Goal: Information Seeking & Learning: Learn about a topic

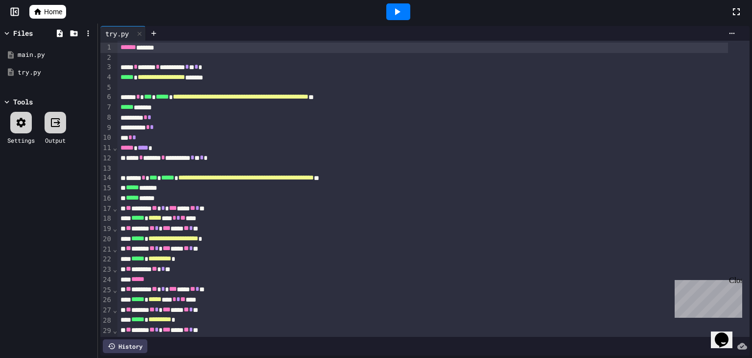
click at [55, 15] on span "Home" at bounding box center [53, 12] width 18 height 10
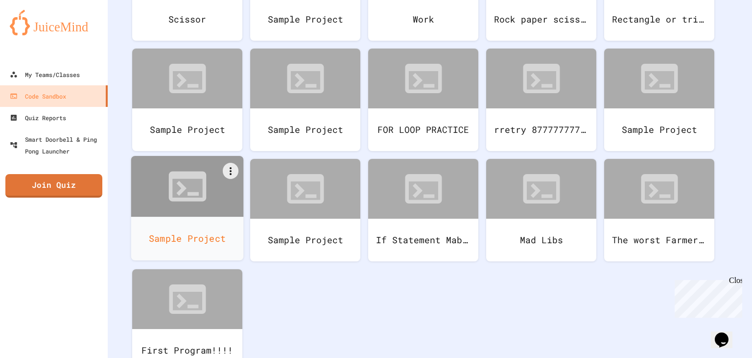
scroll to position [170, 0]
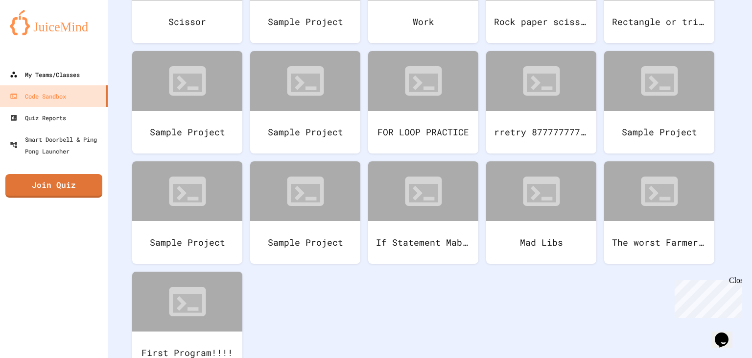
click at [53, 69] on div "My Teams/Classes" at bounding box center [45, 75] width 70 height 12
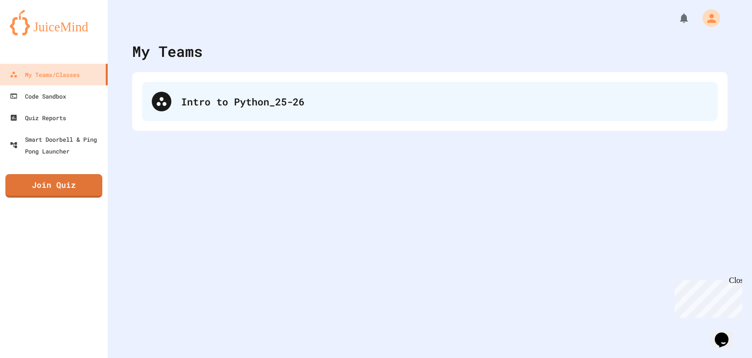
click at [220, 98] on div "Intro to Python_25-26" at bounding box center [444, 101] width 527 height 15
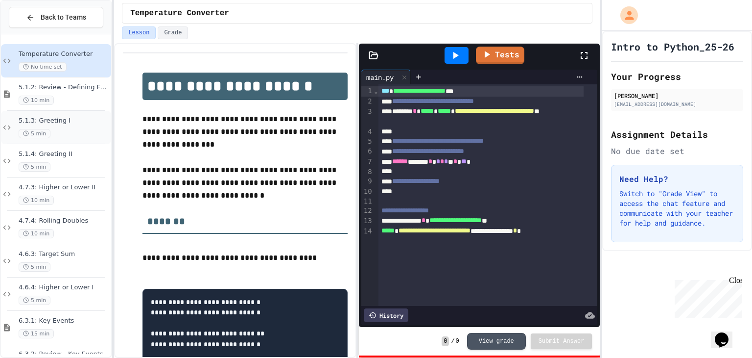
click at [80, 133] on div "5 min" at bounding box center [64, 133] width 91 height 9
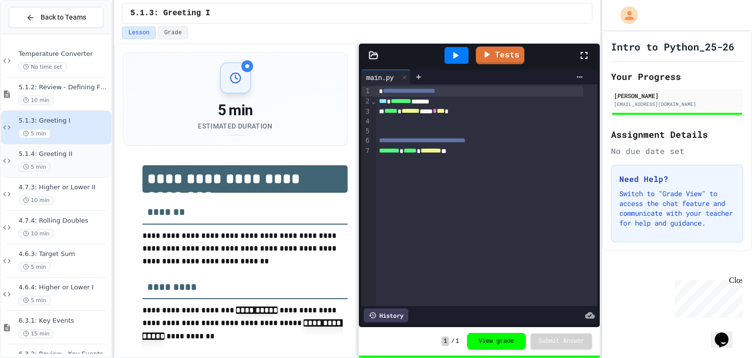
click at [63, 166] on div "5 min" at bounding box center [64, 166] width 91 height 9
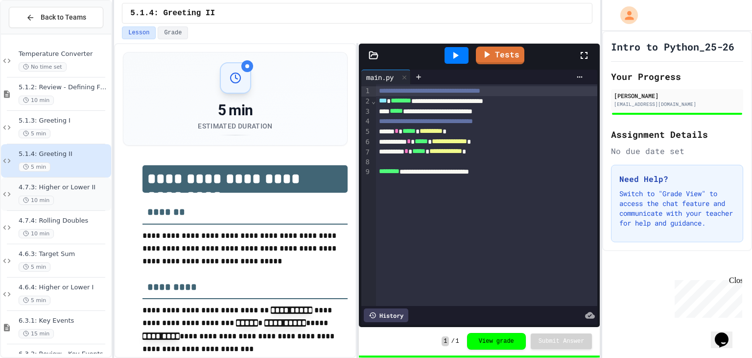
click at [37, 189] on span "4.7.3: Higher or Lower II" at bounding box center [64, 187] width 91 height 8
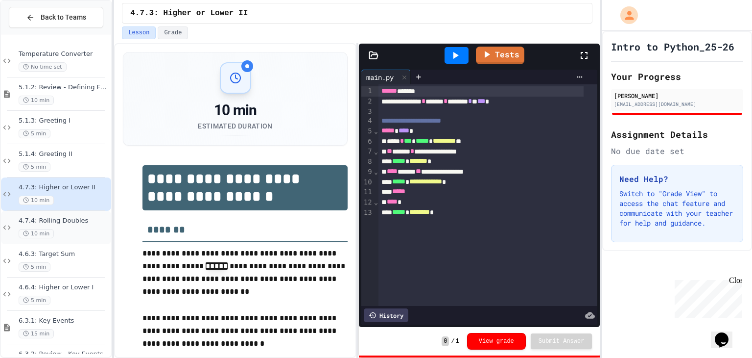
click at [63, 229] on div "10 min" at bounding box center [64, 233] width 91 height 9
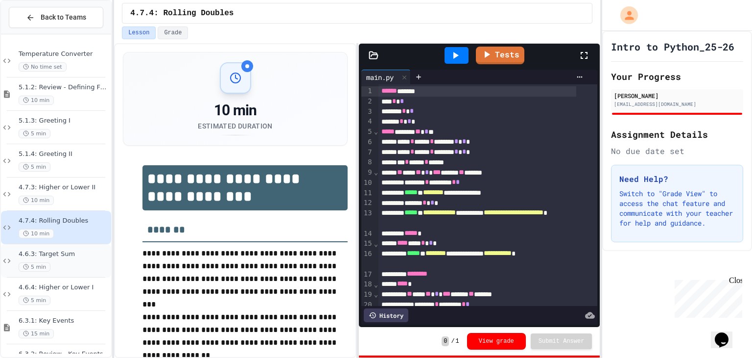
click at [72, 246] on div "4.6.3: Target Sum 5 min" at bounding box center [56, 260] width 110 height 33
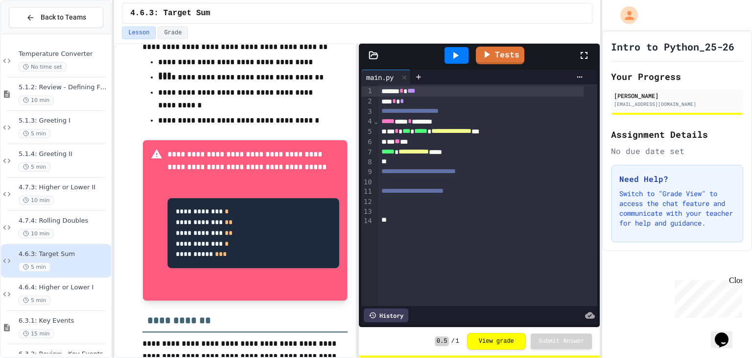
scroll to position [371, 0]
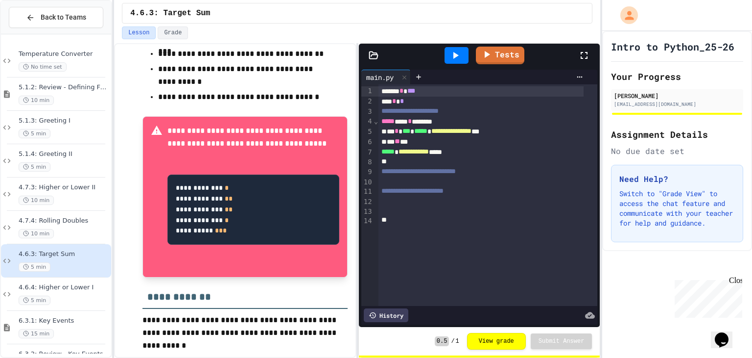
click at [458, 58] on icon at bounding box center [456, 55] width 12 height 12
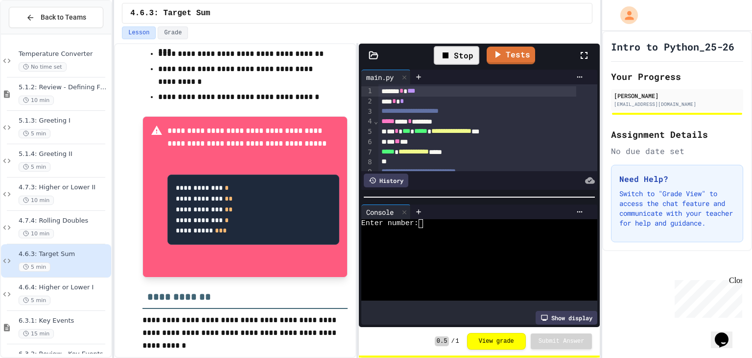
click at [454, 231] on div at bounding box center [471, 232] width 220 height 9
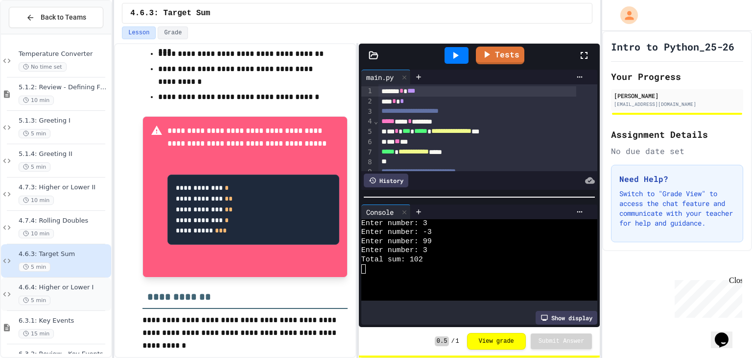
click at [89, 281] on div "4.6.4: Higher or Lower I 5 min" at bounding box center [56, 293] width 110 height 33
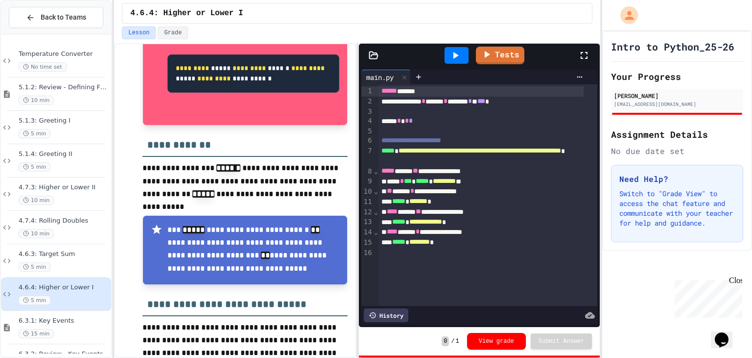
scroll to position [502, 0]
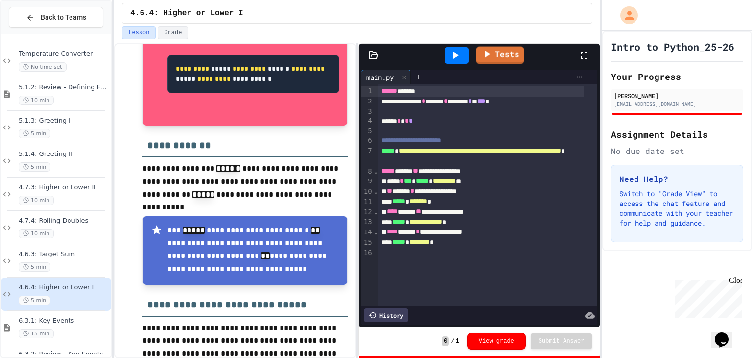
click at [453, 58] on icon at bounding box center [456, 55] width 12 height 12
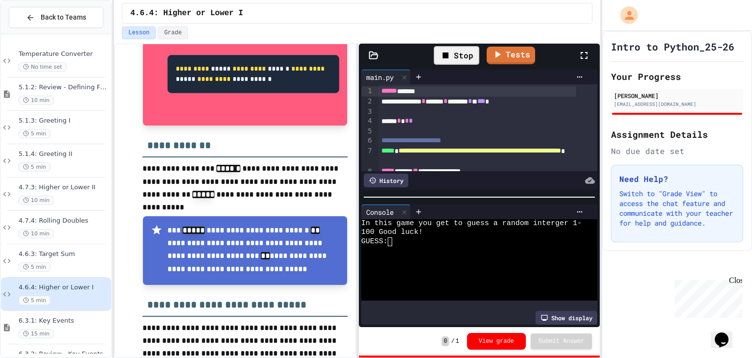
click at [488, 256] on div at bounding box center [471, 259] width 220 height 9
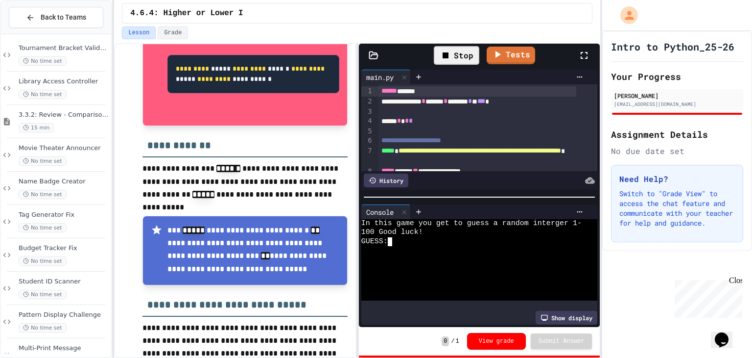
scroll to position [1262, 0]
